Goal: Find specific page/section: Find specific page/section

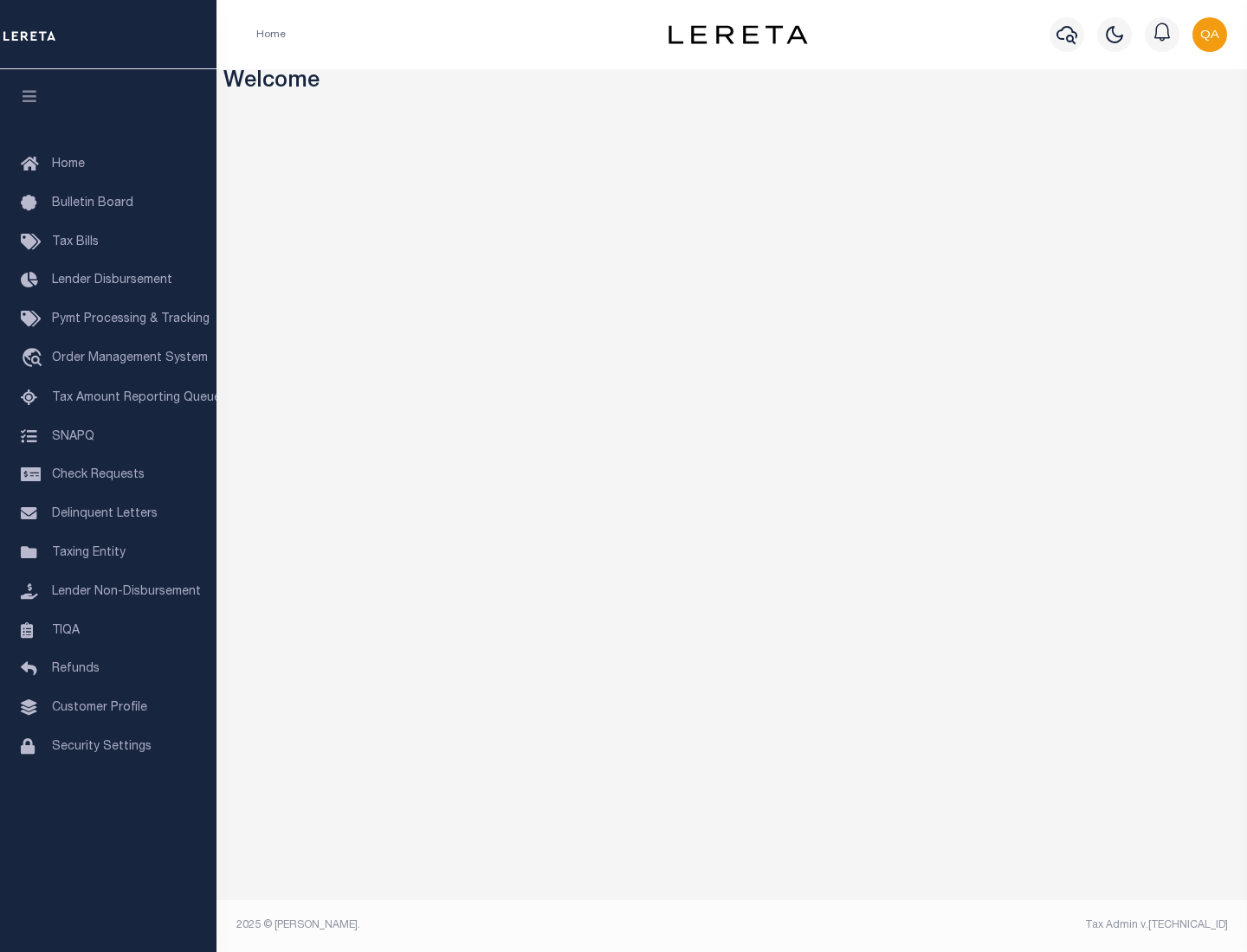
click at [108, 630] on link "TIQA" at bounding box center [108, 631] width 216 height 39
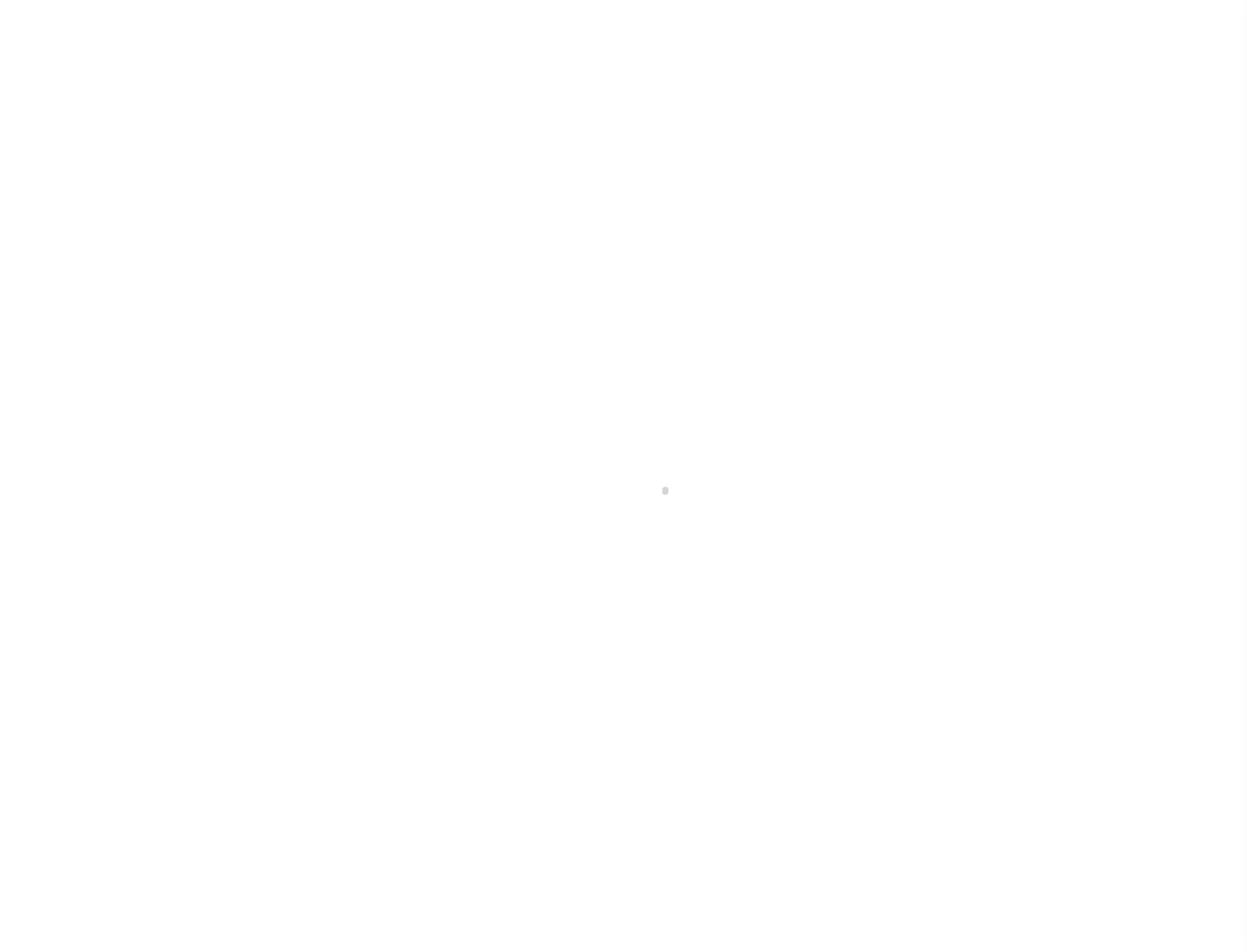
select select "200"
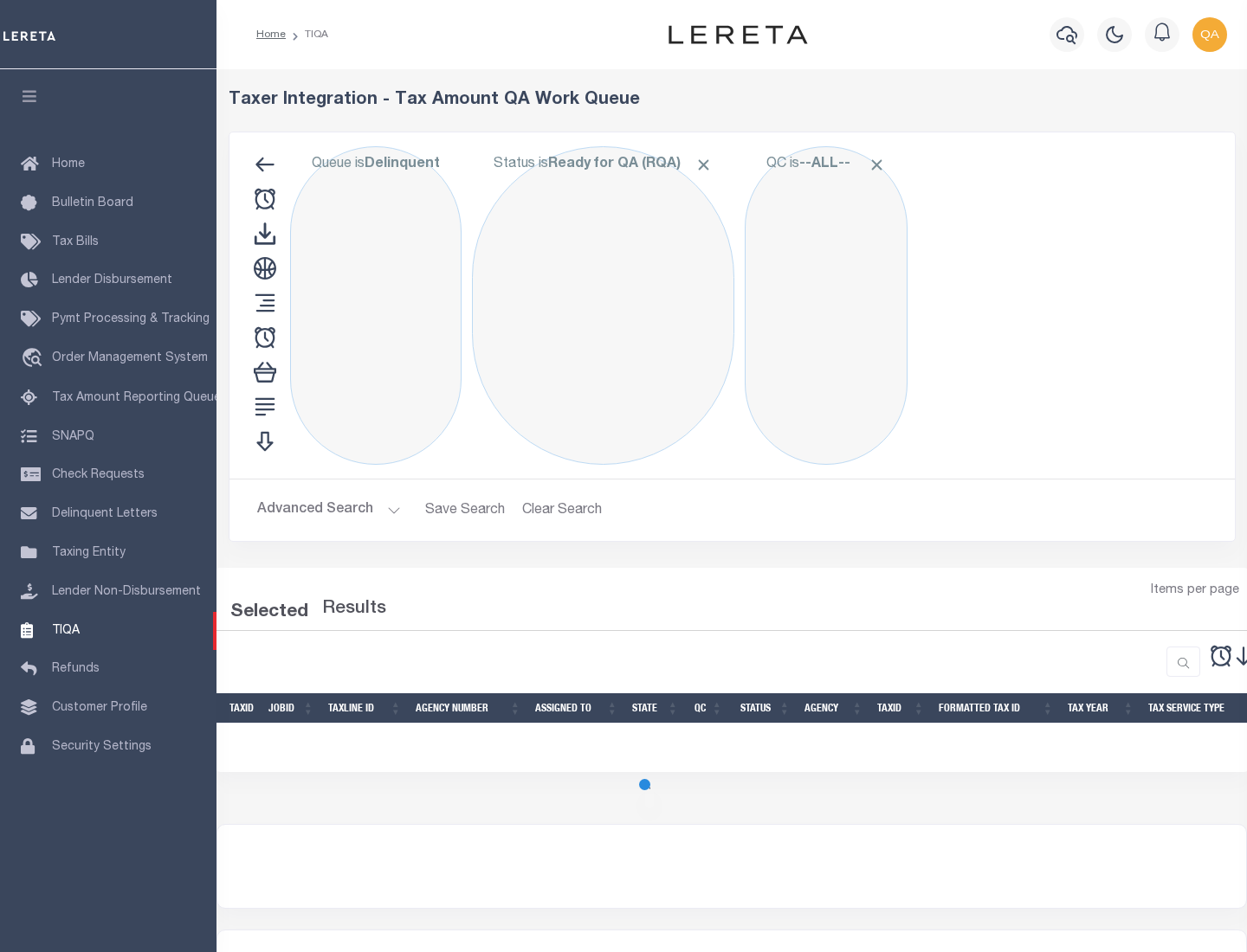
select select "200"
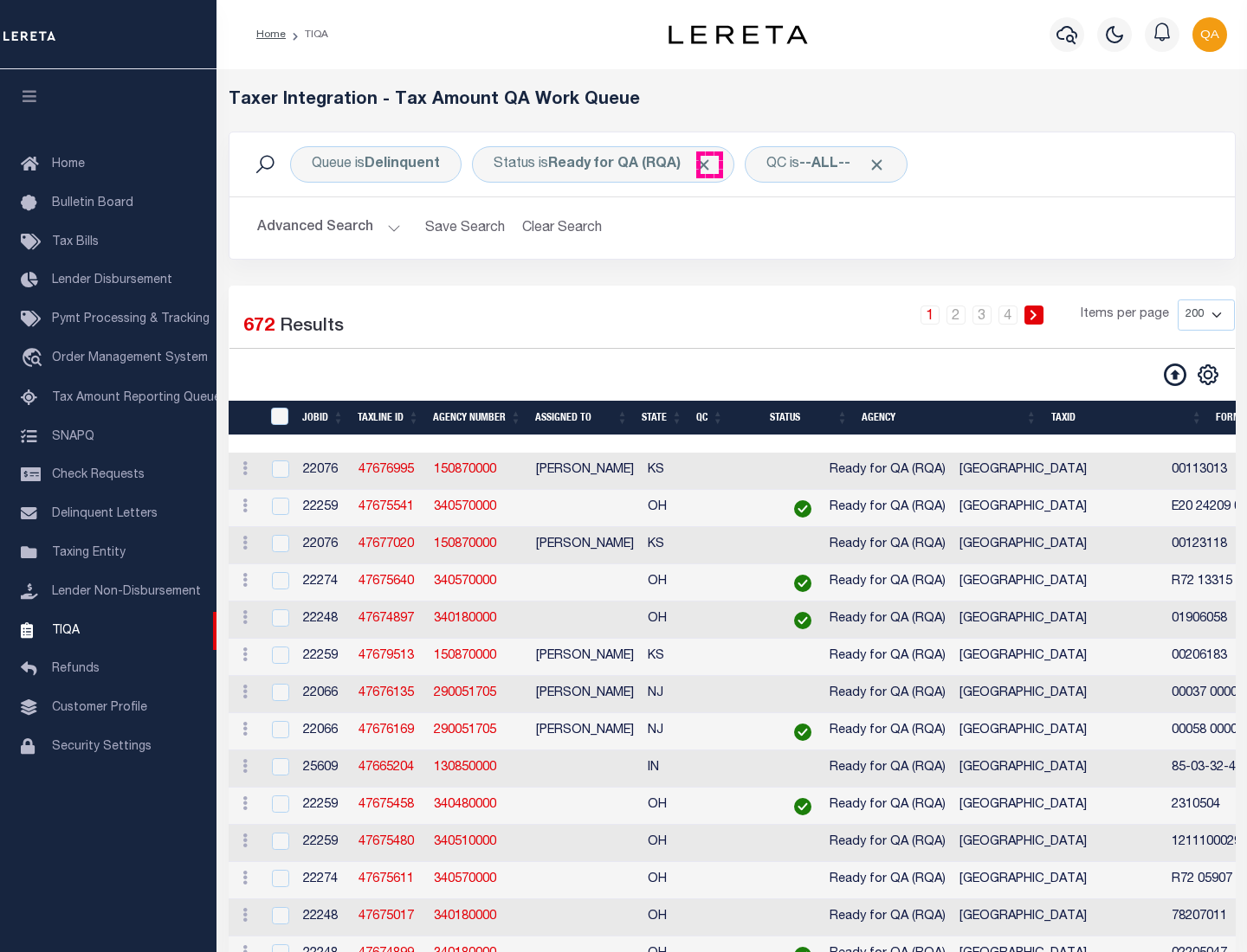
click at [710, 164] on span "Click to Remove" at bounding box center [703, 164] width 18 height 18
